Goal: Navigation & Orientation: Find specific page/section

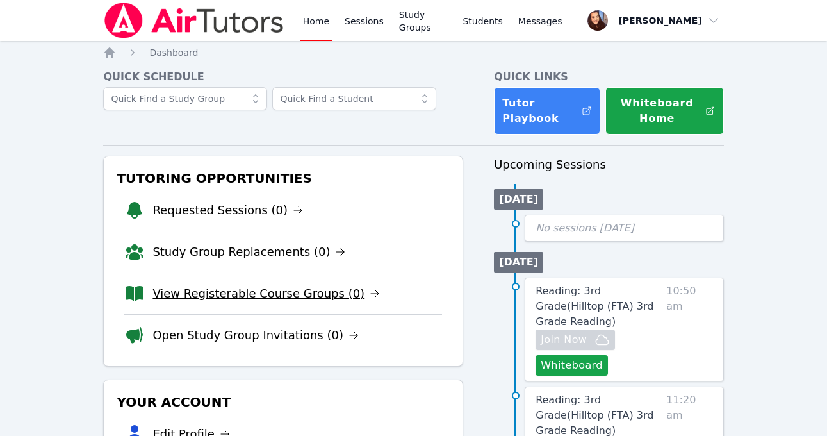
click at [246, 289] on link "View Registerable Course Groups (0)" at bounding box center [265, 293] width 227 height 18
